Goal: Navigation & Orientation: Understand site structure

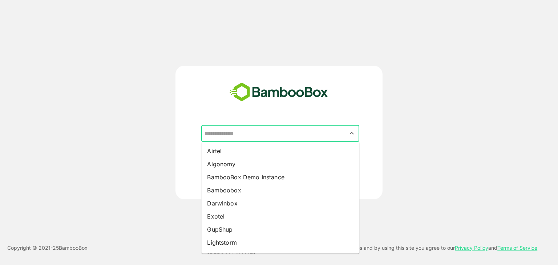
click at [255, 136] on input "text" at bounding box center [280, 134] width 155 height 14
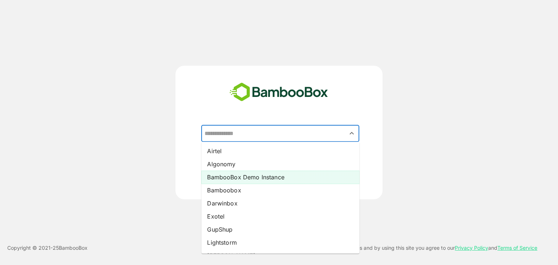
click at [234, 182] on li "BambooBox Demo Instance" at bounding box center [280, 177] width 158 height 13
type input "**********"
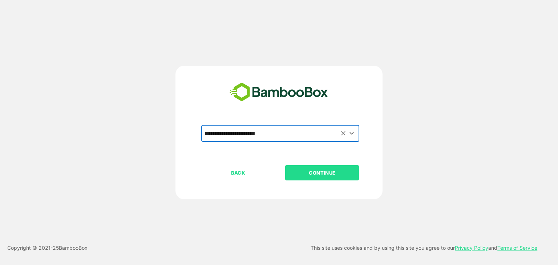
click at [307, 173] on p "CONTINUE" at bounding box center [322, 173] width 73 height 8
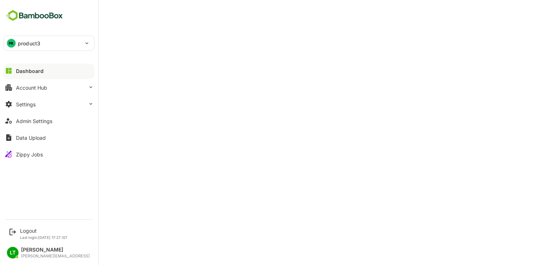
click at [52, 45] on div "PR product3" at bounding box center [44, 43] width 81 height 15
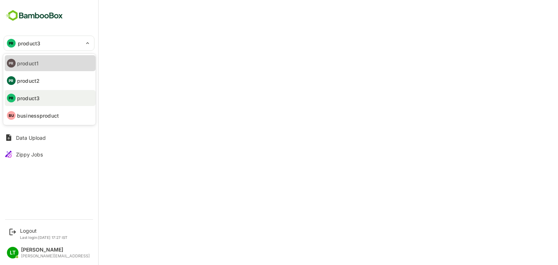
click at [54, 64] on li "PR product1" at bounding box center [50, 63] width 91 height 16
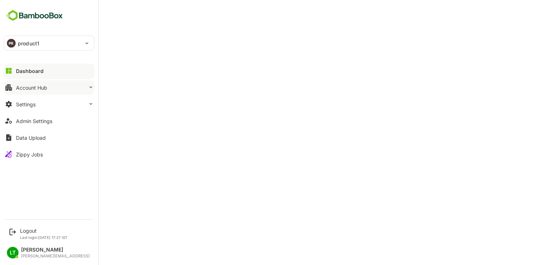
click at [30, 88] on div "Account Hub" at bounding box center [31, 88] width 31 height 6
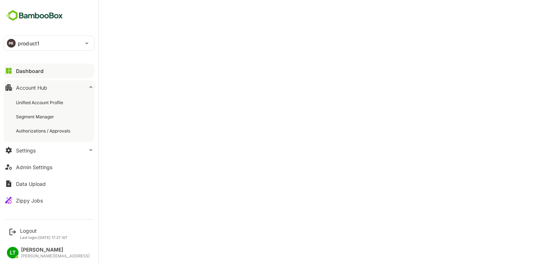
click at [36, 95] on div "Unified Account Profile Segment Manager Authorizations / Approvals" at bounding box center [49, 117] width 91 height 51
click at [37, 98] on div "Unified Account Profile" at bounding box center [49, 102] width 82 height 13
click at [43, 117] on div "Segment Manager" at bounding box center [36, 117] width 40 height 6
click at [60, 126] on div "Authorizations / Approvals" at bounding box center [49, 130] width 82 height 13
click at [44, 151] on button "Settings" at bounding box center [49, 150] width 91 height 15
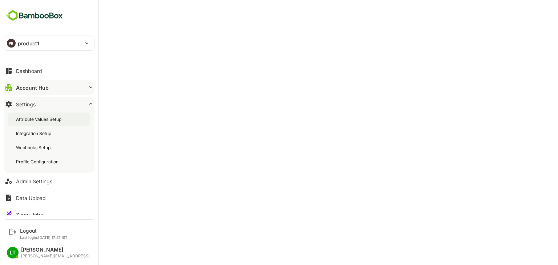
click at [70, 122] on div "Attribute Values Setup" at bounding box center [49, 119] width 82 height 13
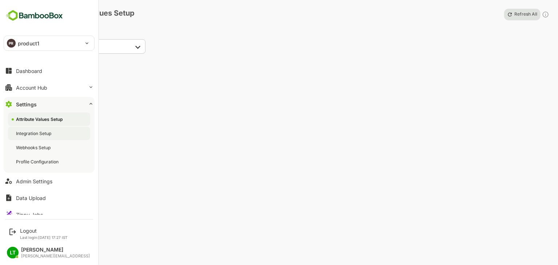
click at [51, 137] on div "Integration Setup" at bounding box center [49, 133] width 82 height 13
